Goal: Navigation & Orientation: Find specific page/section

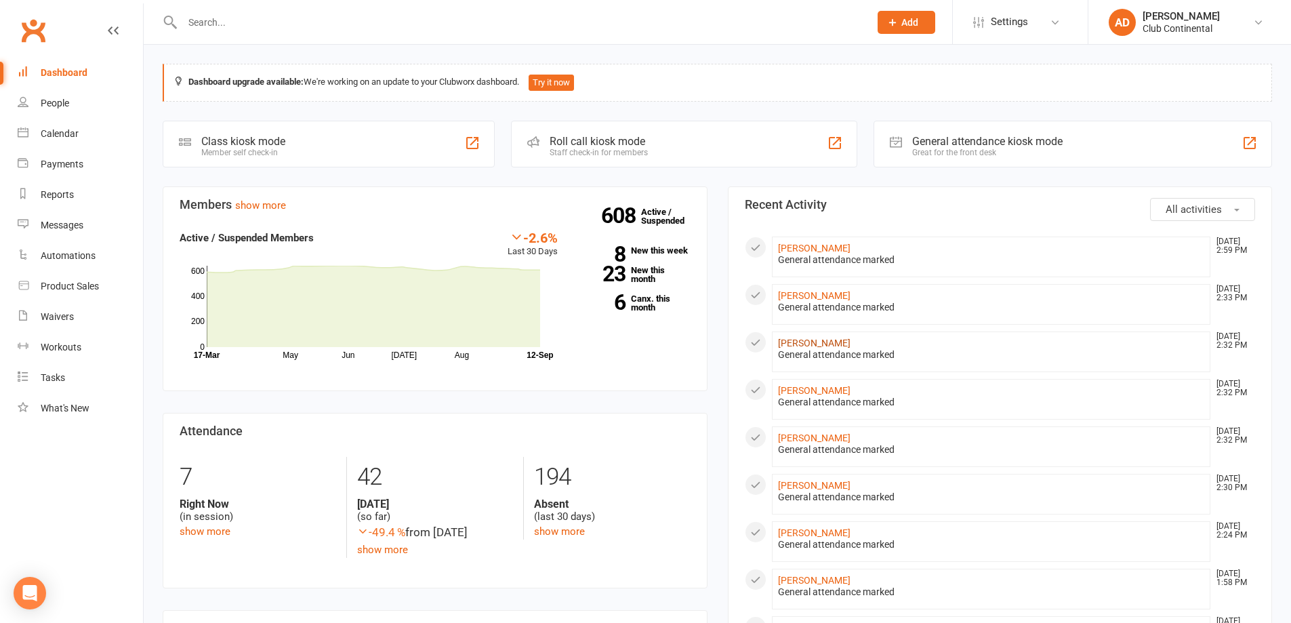
click at [846, 341] on link "[PERSON_NAME]" at bounding box center [814, 342] width 72 height 11
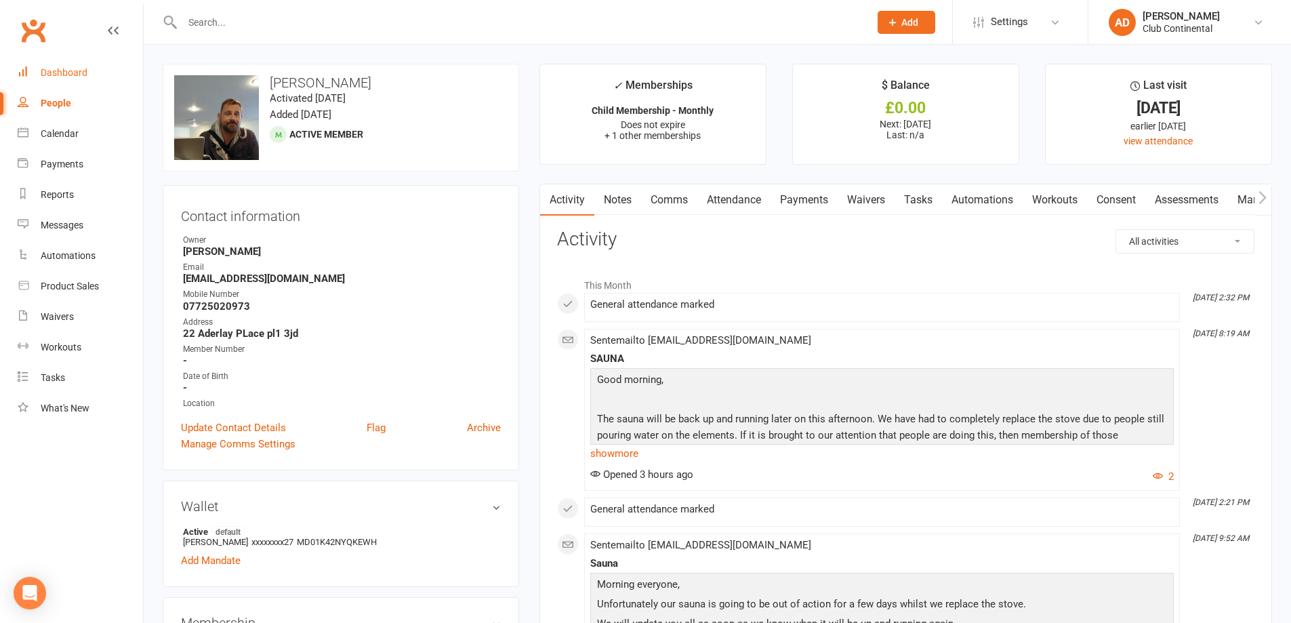
click at [77, 63] on link "Dashboard" at bounding box center [80, 73] width 125 height 30
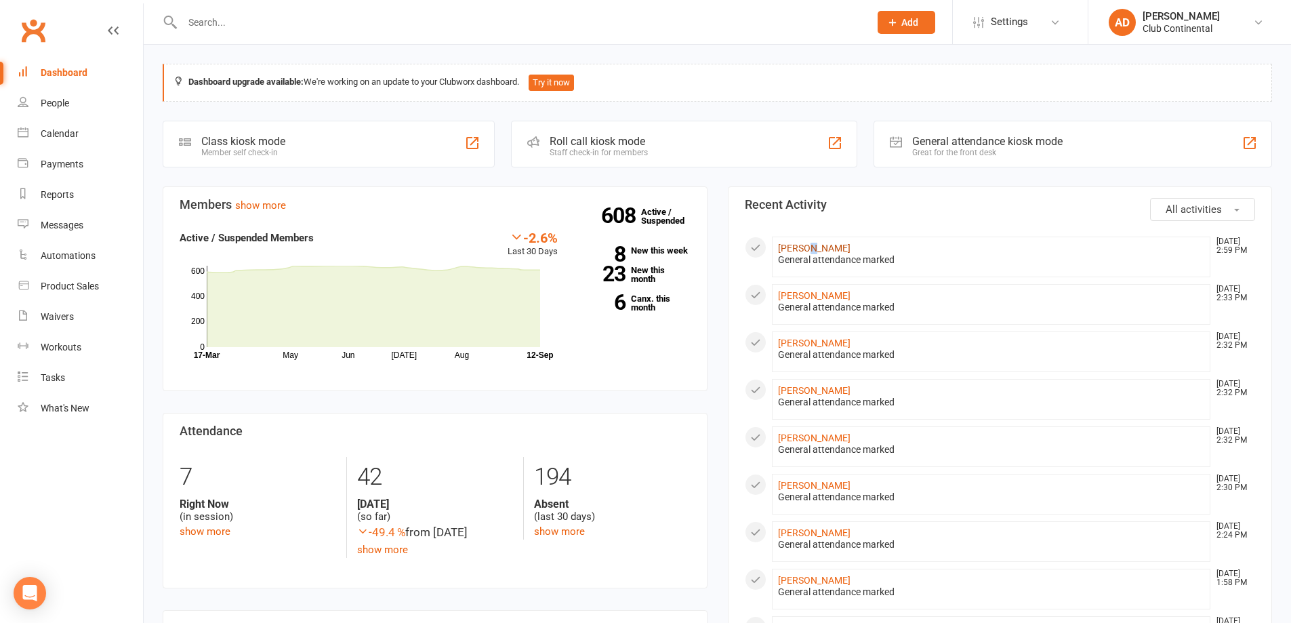
click at [816, 243] on li "[PERSON_NAME] [DATE] 2:59 PM General attendance marked" at bounding box center [991, 256] width 439 height 41
click at [818, 246] on link "[PERSON_NAME]" at bounding box center [814, 248] width 72 height 11
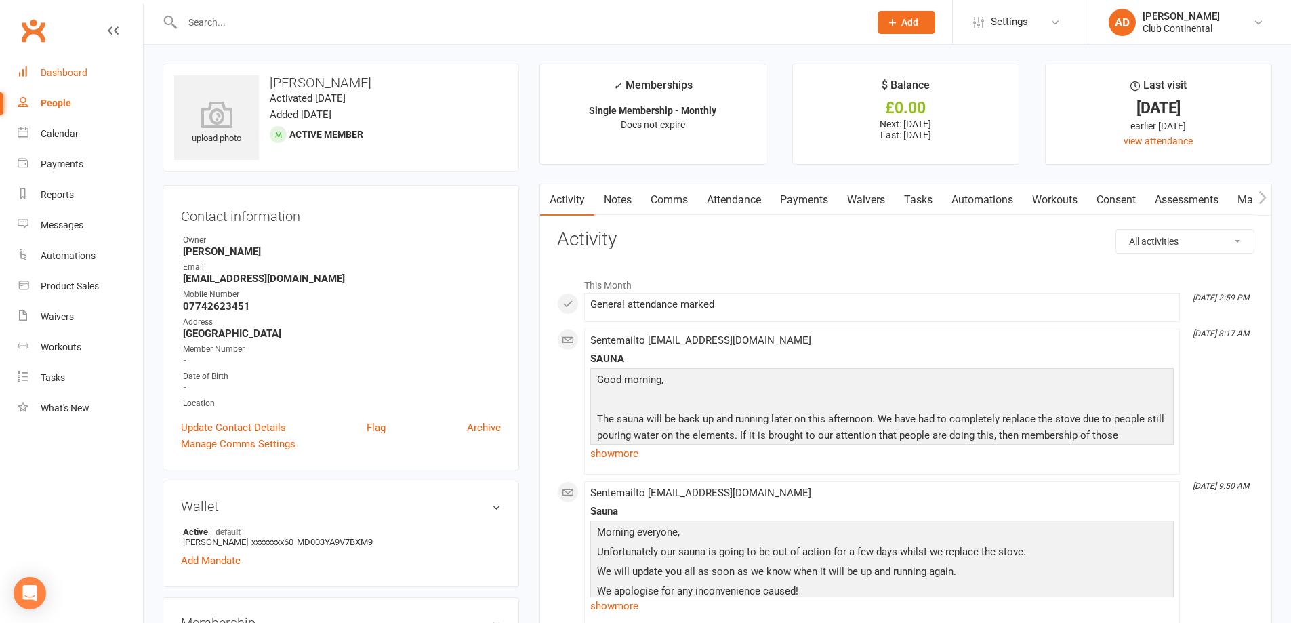
click at [54, 67] on div "Dashboard" at bounding box center [64, 72] width 47 height 11
